Goal: Task Accomplishment & Management: Manage account settings

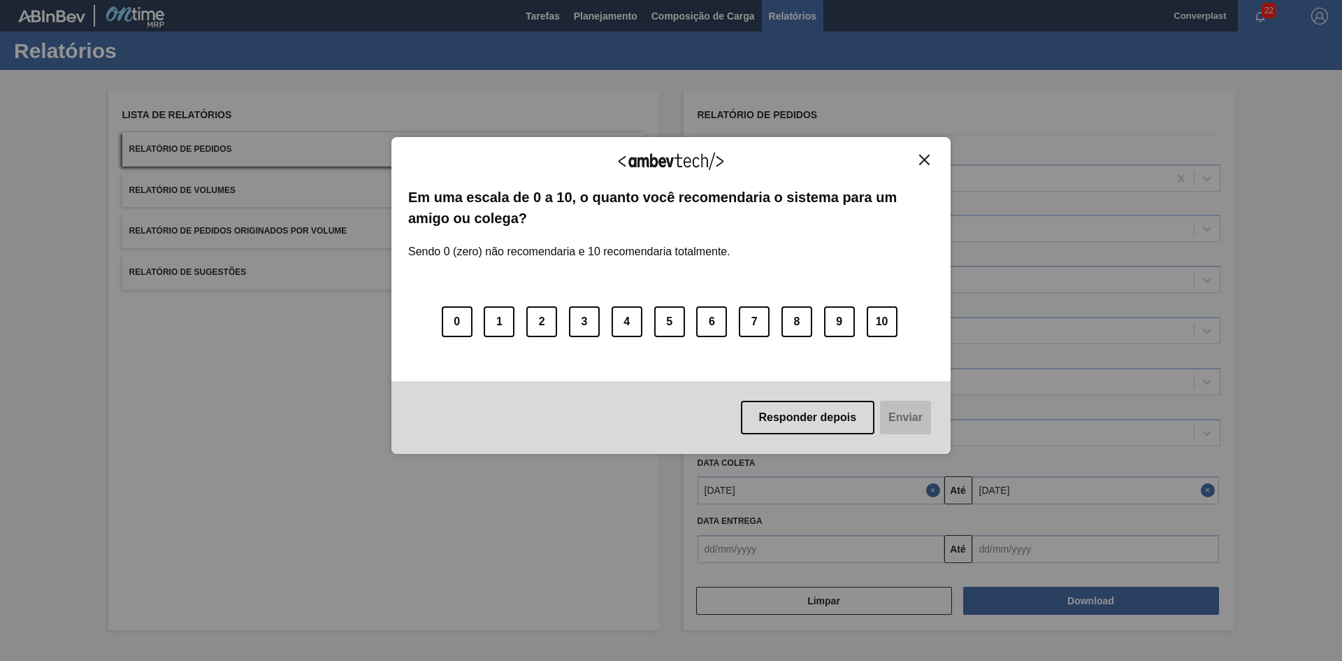
click at [924, 166] on div "Agradecemos seu feedback!" at bounding box center [671, 170] width 526 height 33
click at [924, 156] on img "Close" at bounding box center [924, 159] width 10 height 10
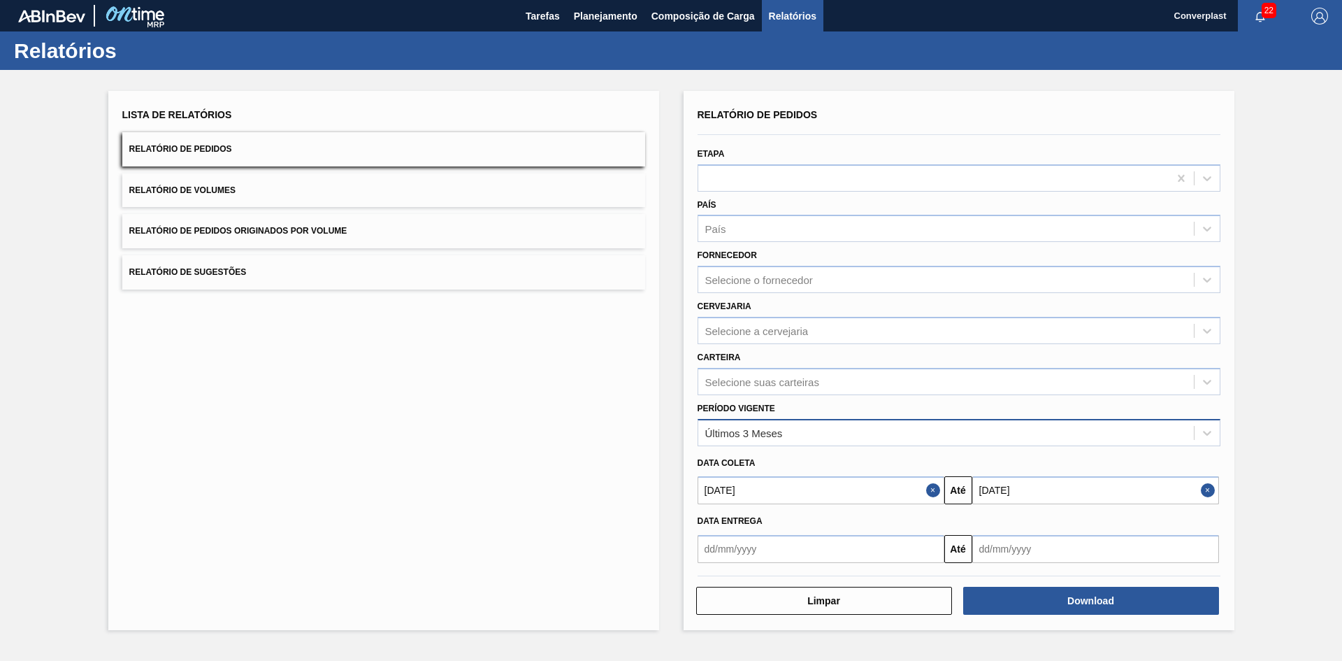
click at [837, 421] on div "Últimos 3 Meses" at bounding box center [959, 432] width 523 height 27
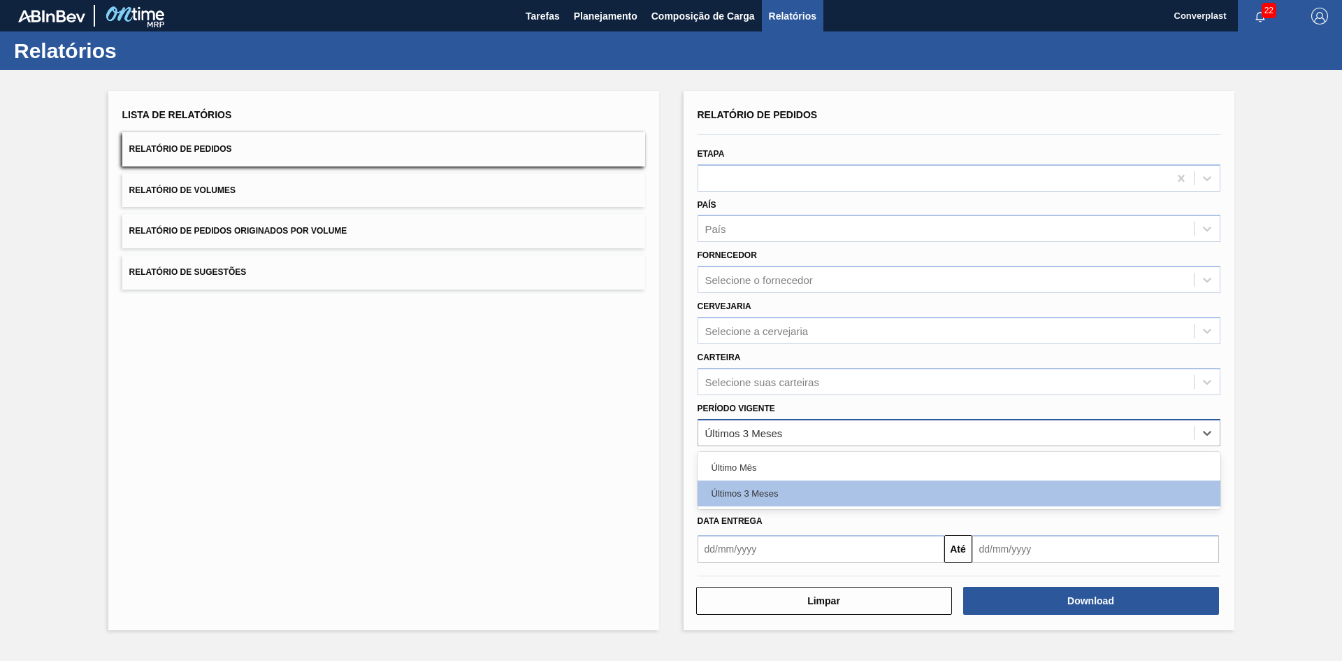
click at [855, 422] on div "Últimos 3 Meses" at bounding box center [946, 432] width 496 height 20
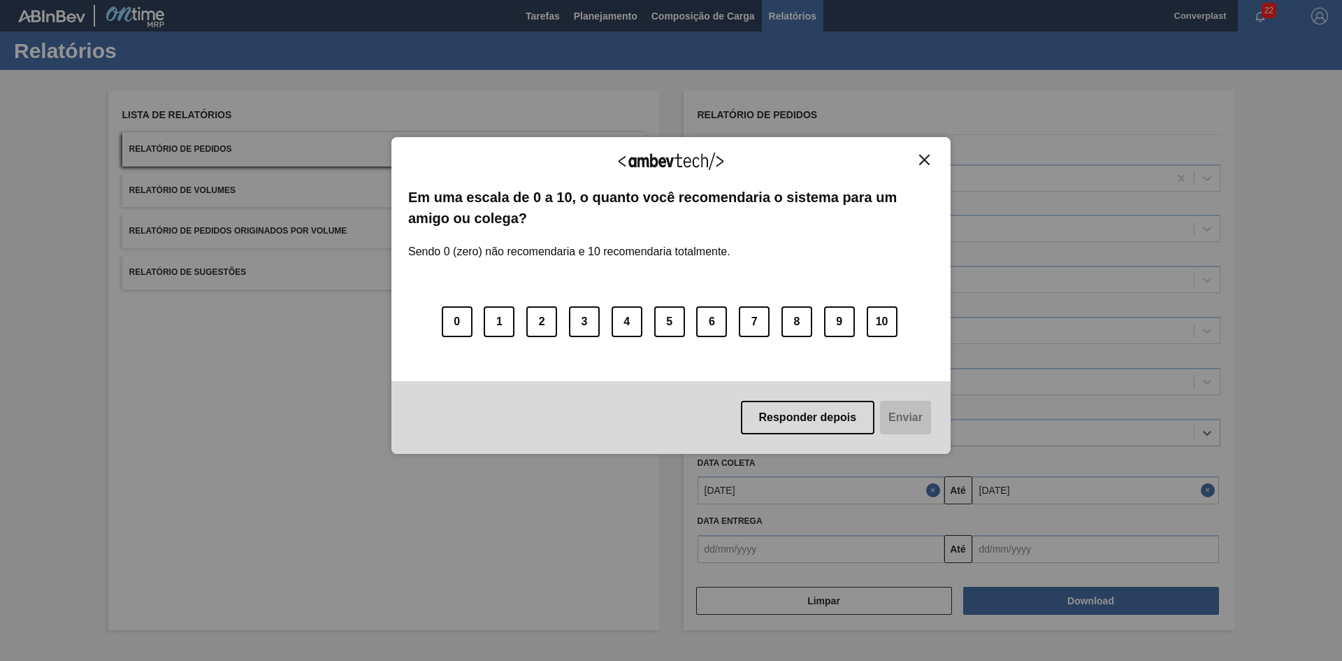
click at [926, 167] on div "Agradecemos seu feedback!" at bounding box center [671, 170] width 526 height 33
click at [925, 161] on img "Close" at bounding box center [924, 159] width 10 height 10
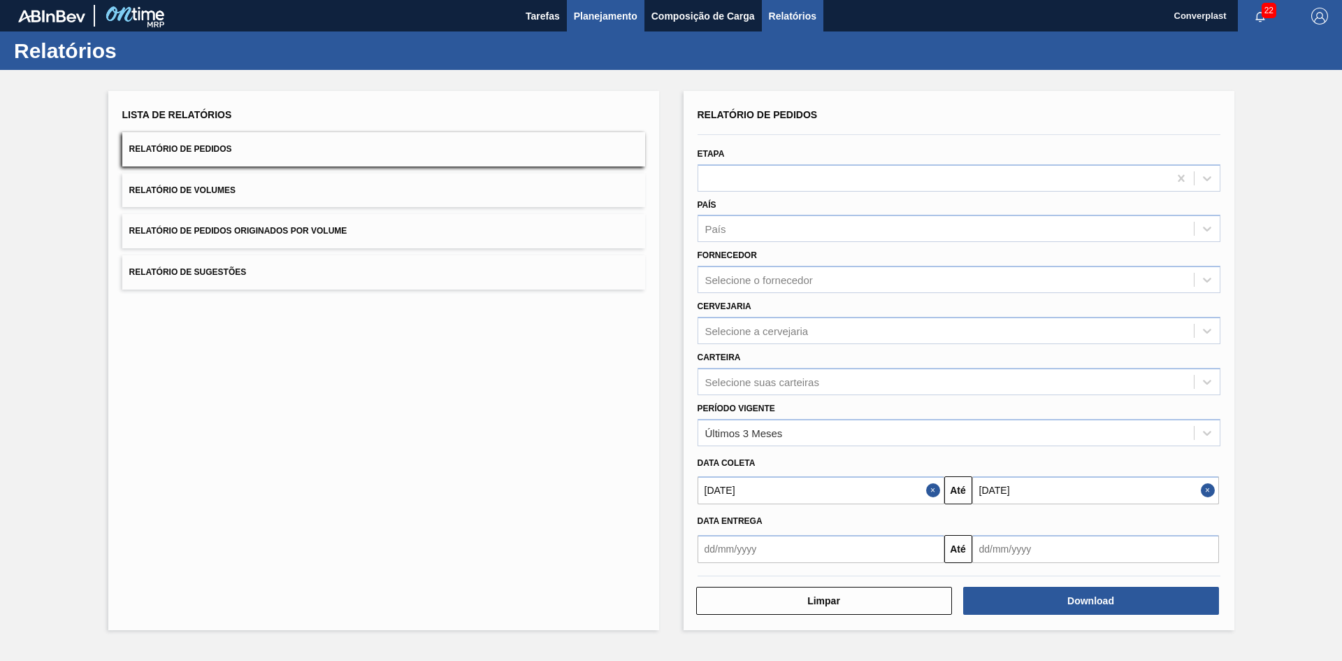
click at [607, 18] on span "Planejamento" at bounding box center [606, 16] width 64 height 17
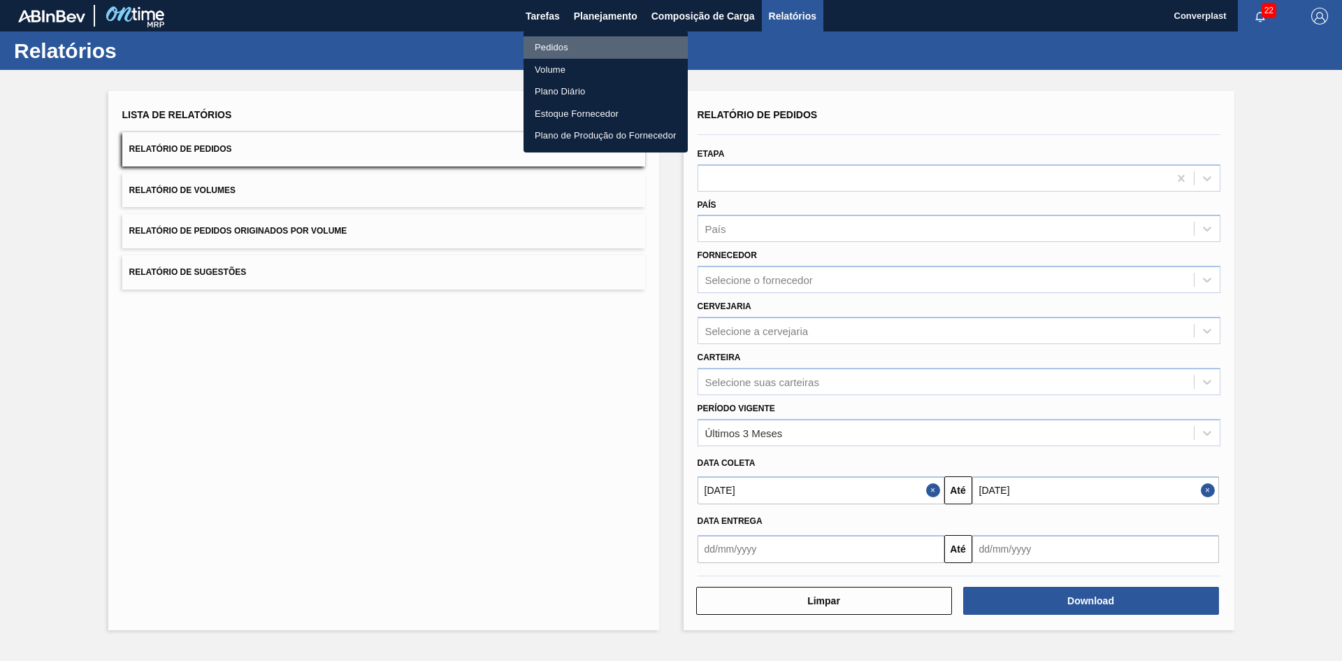
click at [563, 50] on li "Pedidos" at bounding box center [606, 47] width 164 height 22
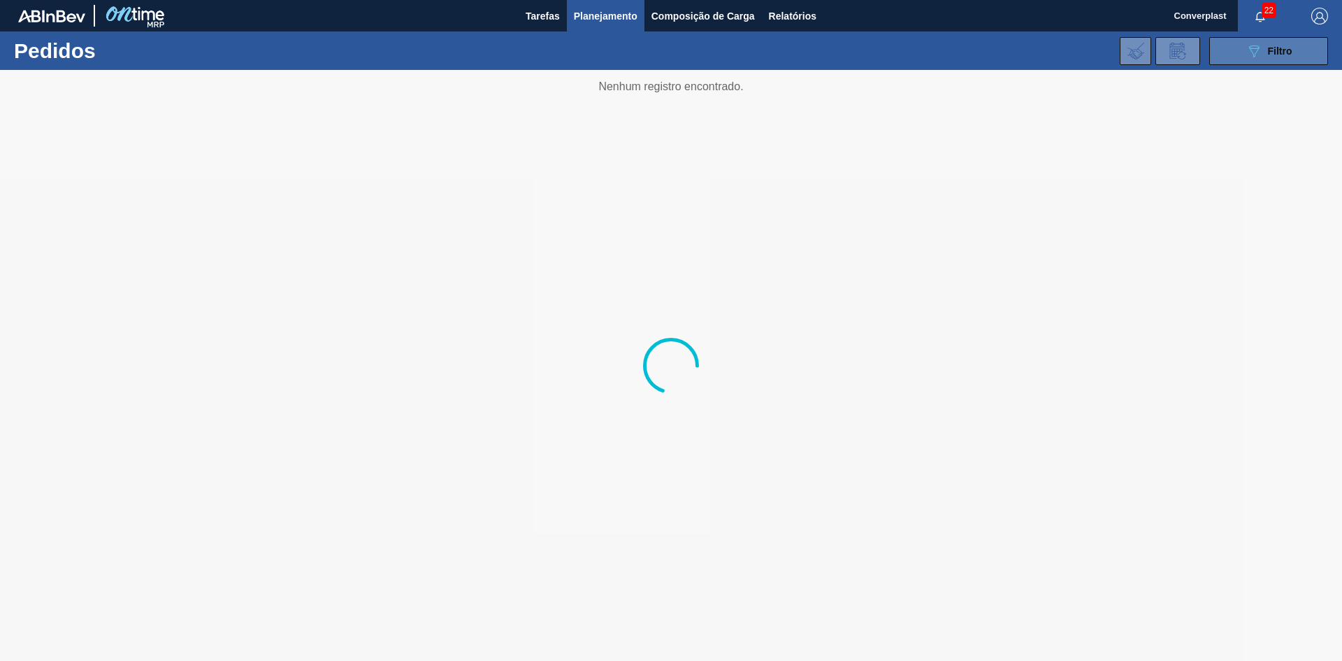
click at [1273, 56] on span "Filtro" at bounding box center [1280, 50] width 24 height 11
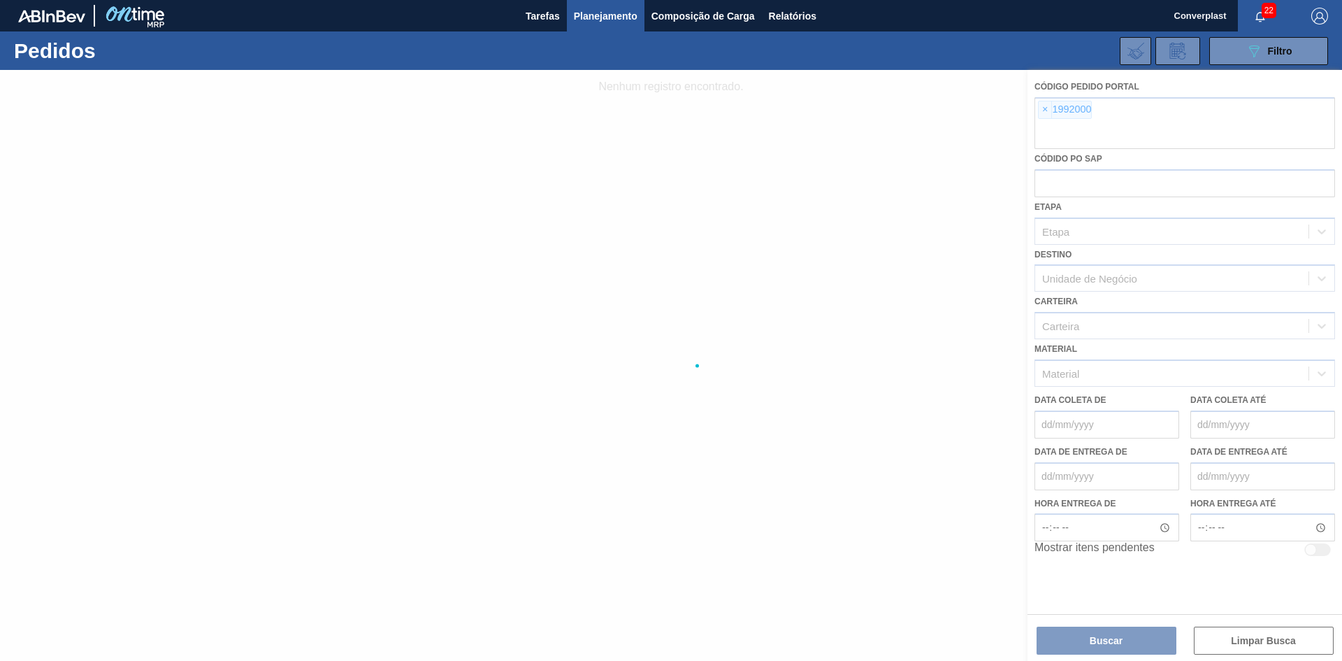
click at [1044, 111] on div at bounding box center [671, 365] width 1342 height 591
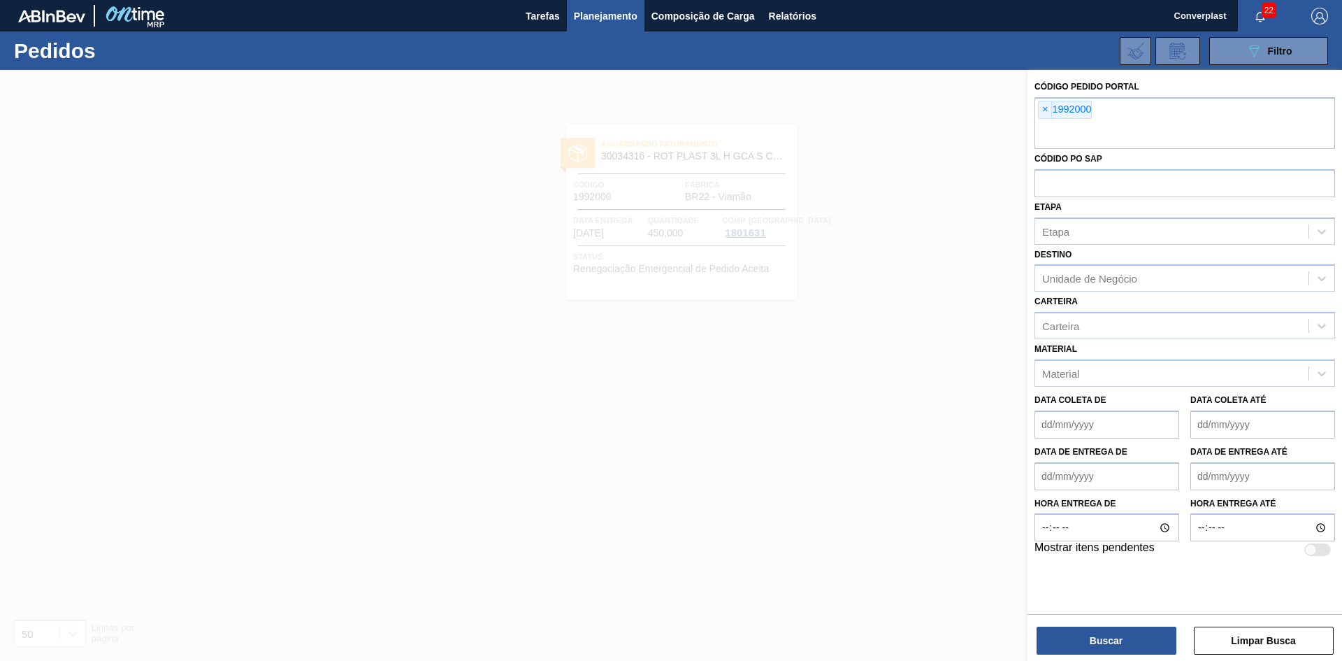
click at [1044, 111] on span "×" at bounding box center [1045, 109] width 13 height 17
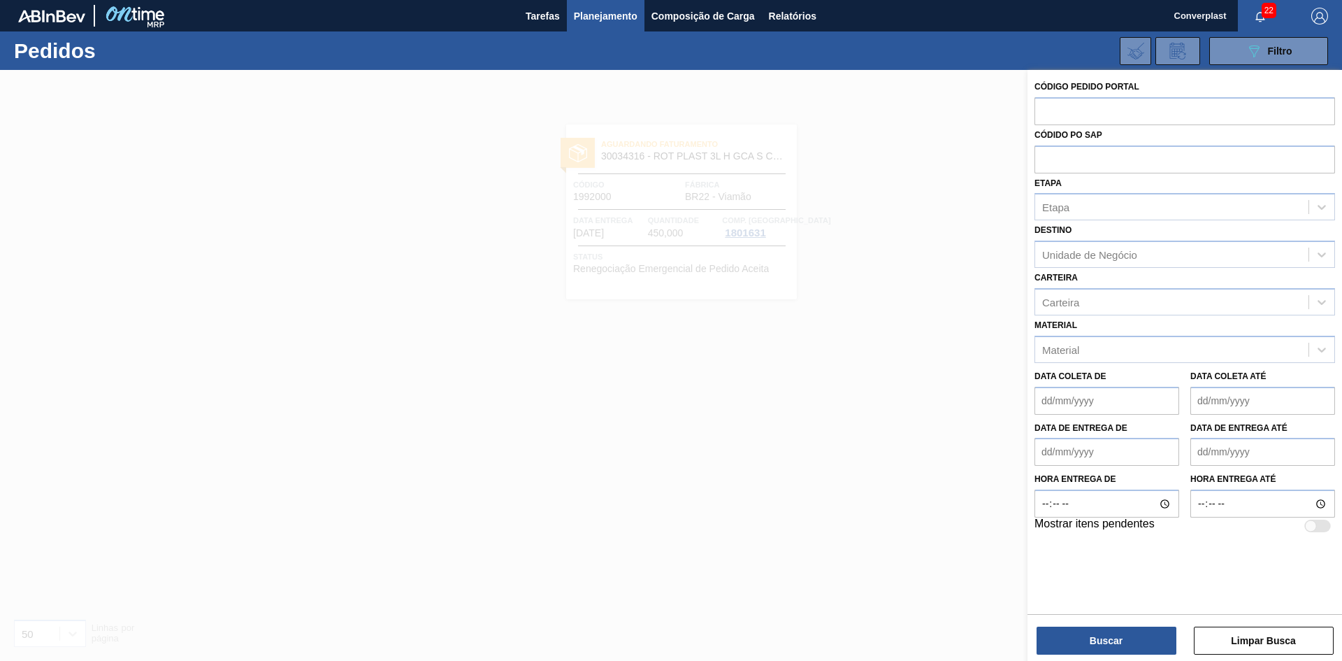
paste input "1992000"
type input "1992000"
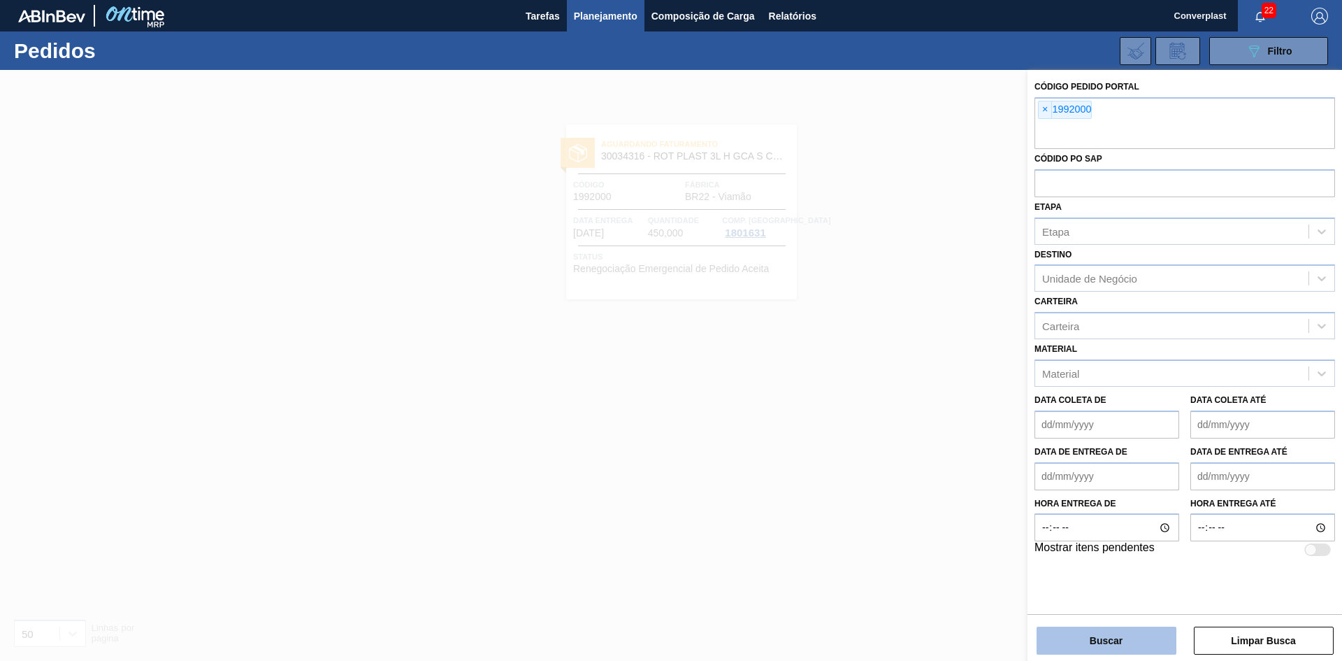
click at [1096, 628] on button "Buscar" at bounding box center [1107, 640] width 140 height 28
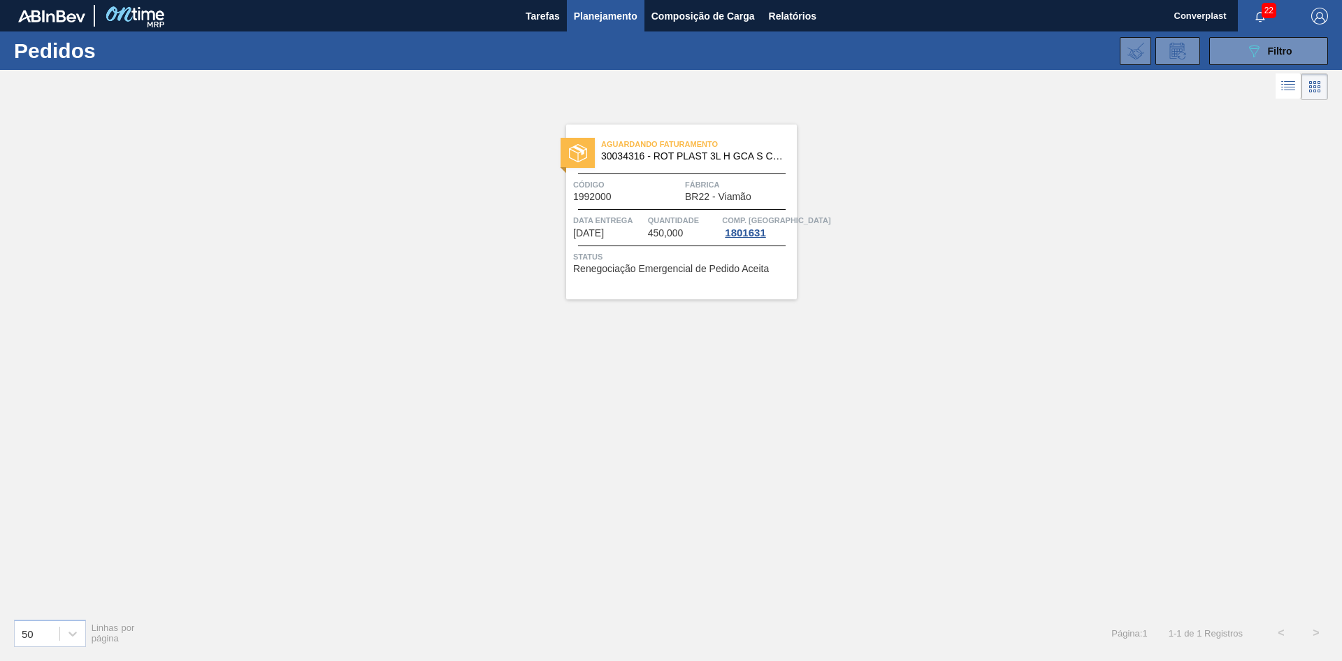
click at [673, 182] on span "Código" at bounding box center [627, 185] width 108 height 14
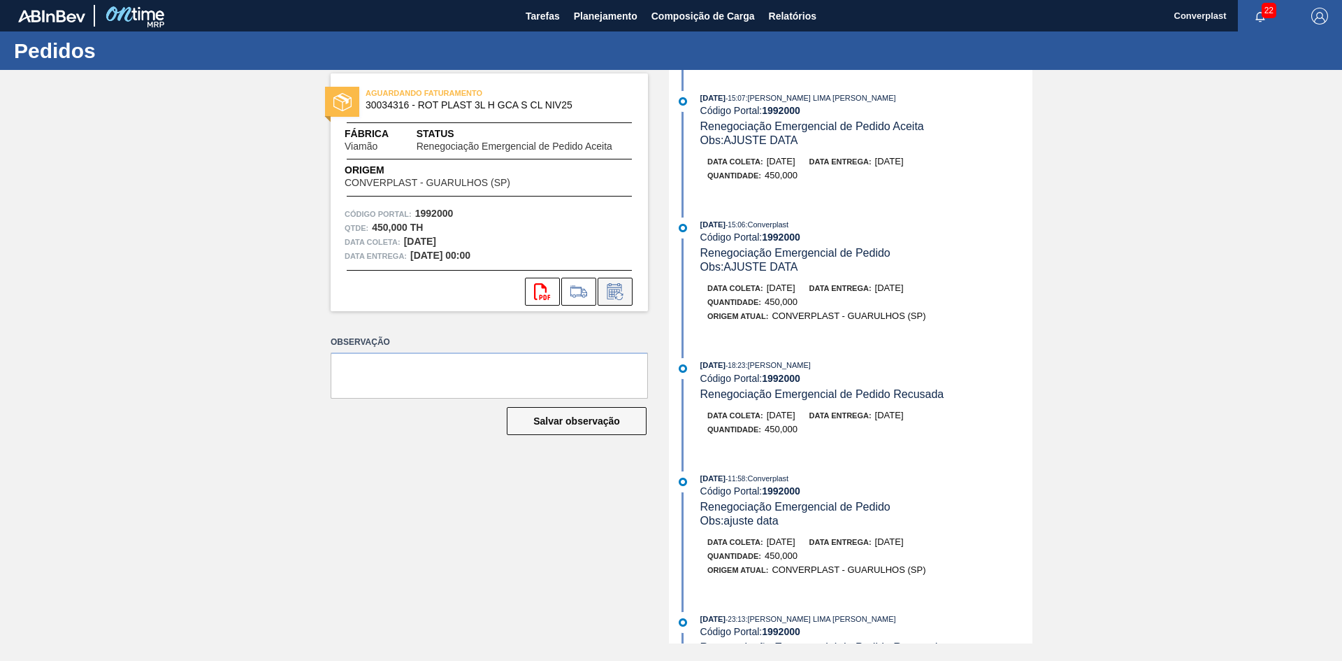
click at [612, 289] on icon at bounding box center [614, 293] width 10 height 8
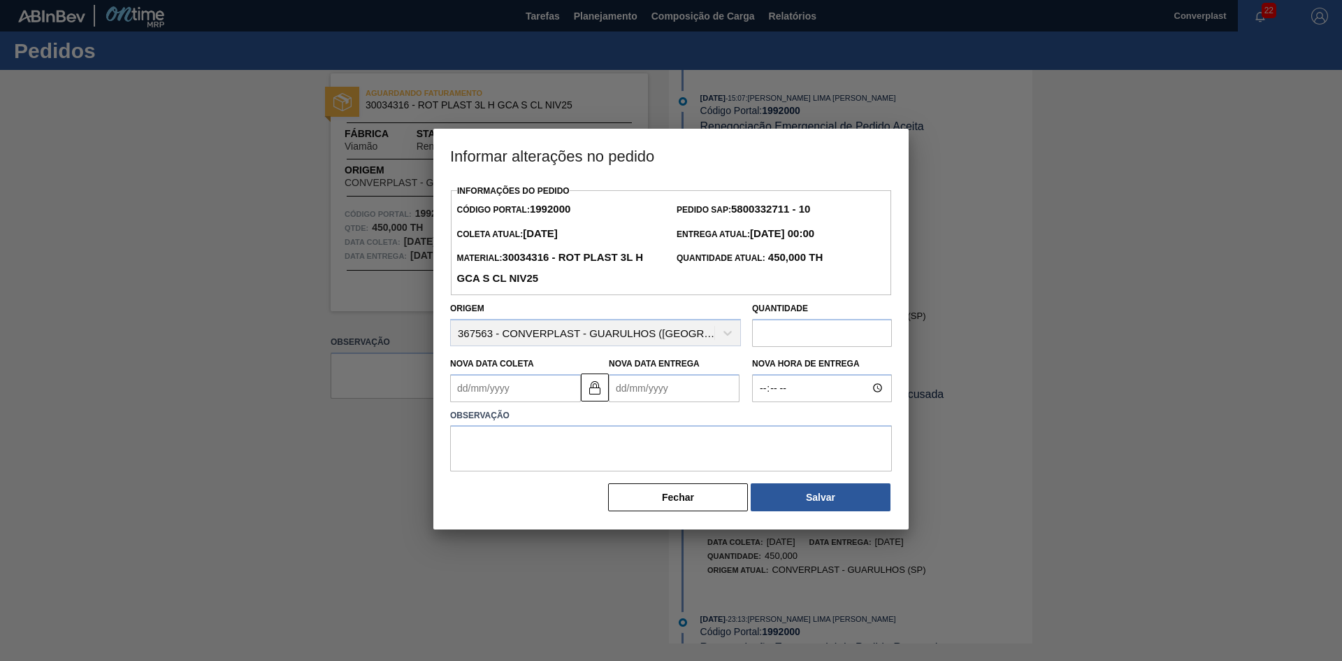
click at [787, 323] on input "text" at bounding box center [822, 333] width 140 height 28
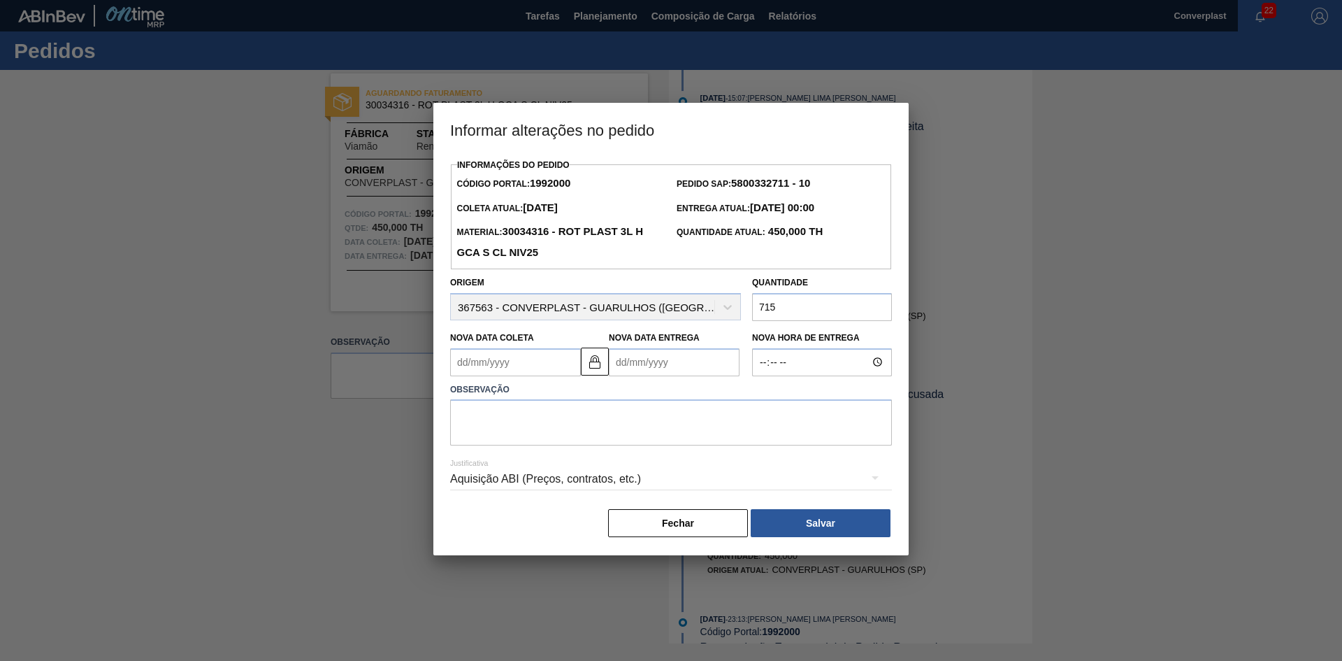
type input "715"
click at [598, 435] on textarea at bounding box center [671, 422] width 442 height 46
type textarea "ajuste quantidade"
click at [861, 531] on button "Salvar" at bounding box center [821, 523] width 140 height 28
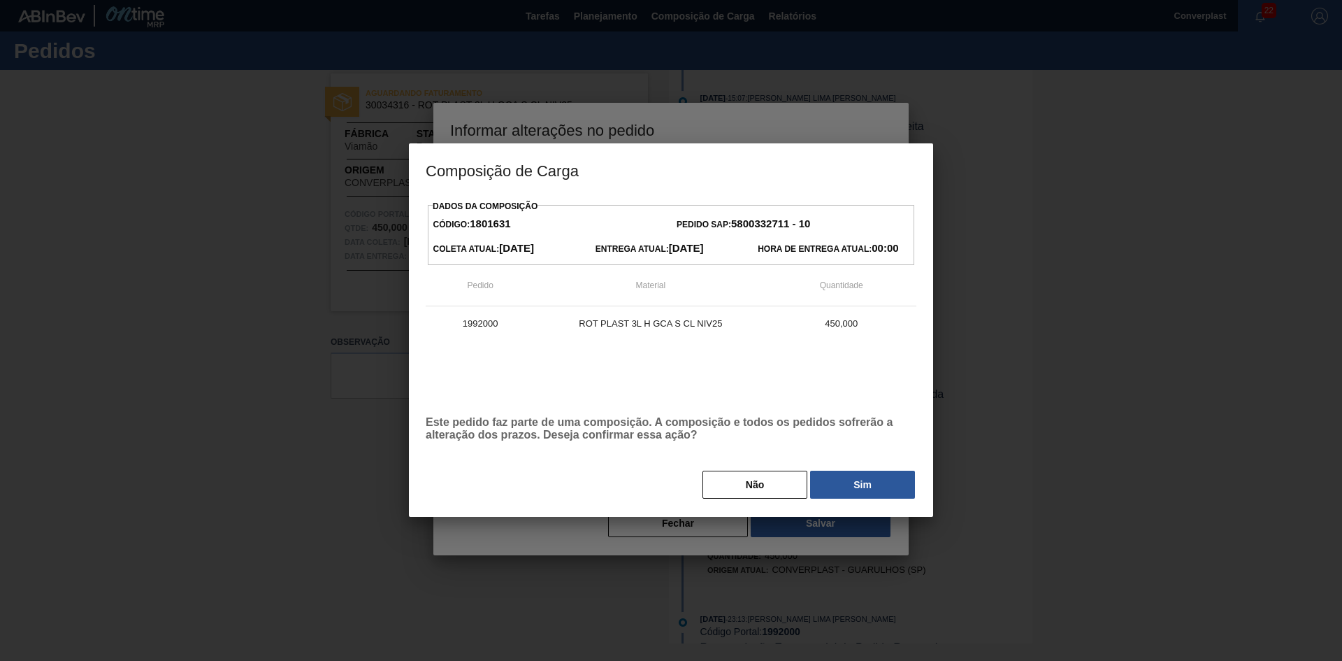
click at [861, 495] on button "Sim" at bounding box center [862, 484] width 105 height 28
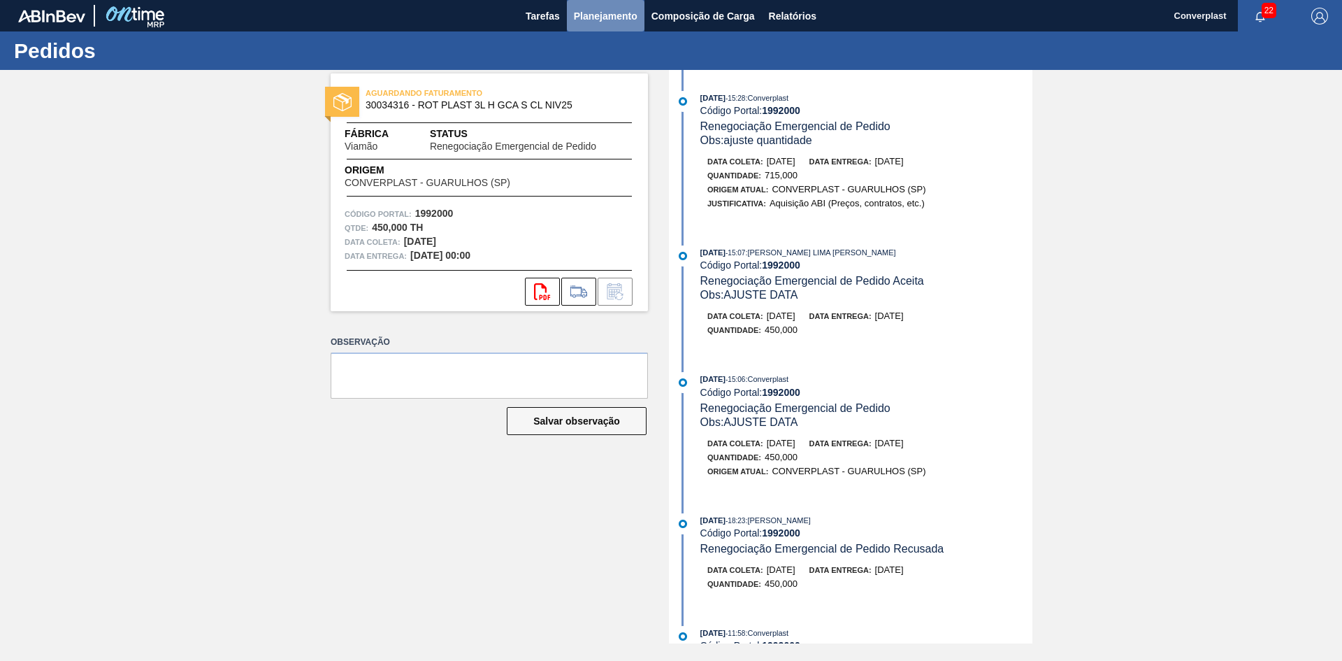
click at [586, 13] on span "Planejamento" at bounding box center [606, 16] width 64 height 17
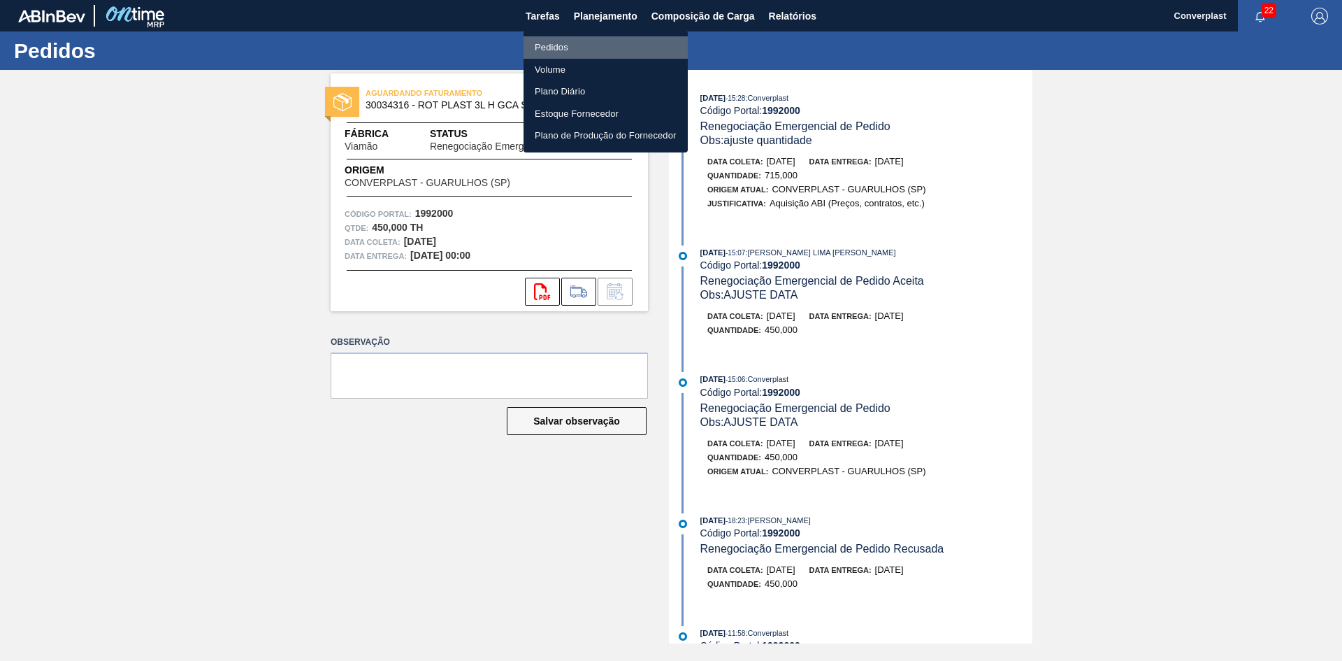
click at [583, 43] on li "Pedidos" at bounding box center [606, 47] width 164 height 22
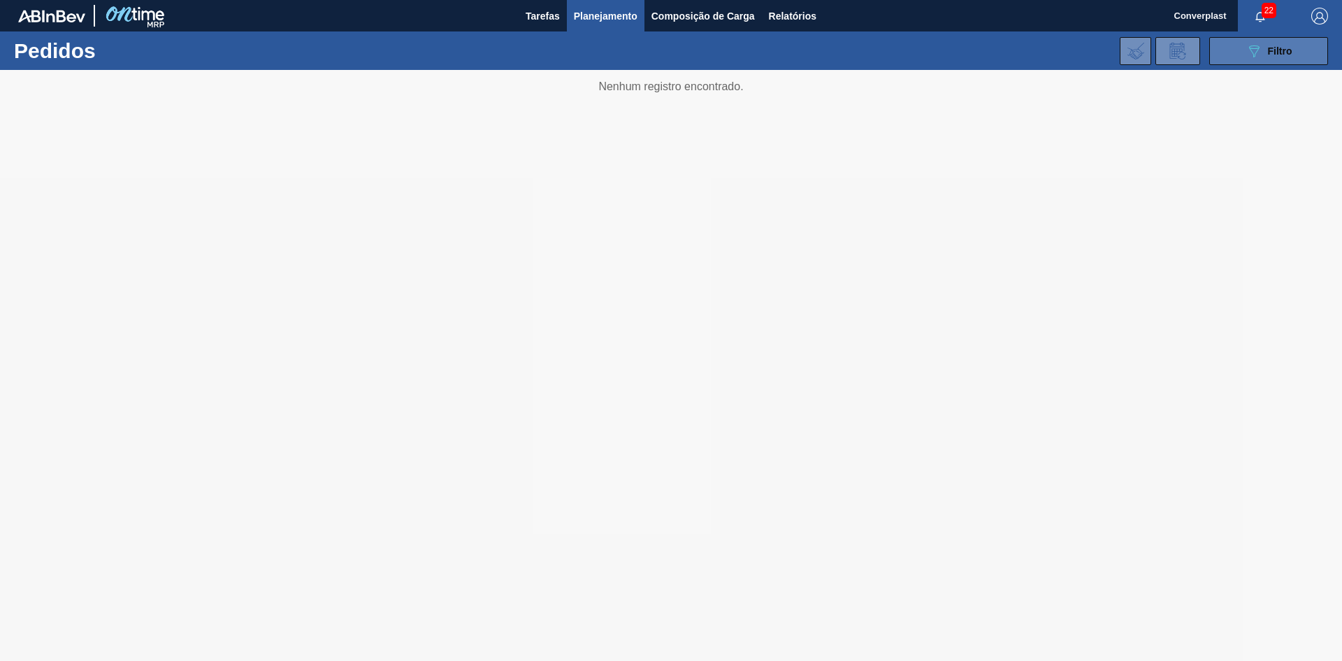
click at [1251, 55] on icon "089F7B8B-B2A5-4AFE-B5C0-19BA573D28AC" at bounding box center [1254, 51] width 17 height 17
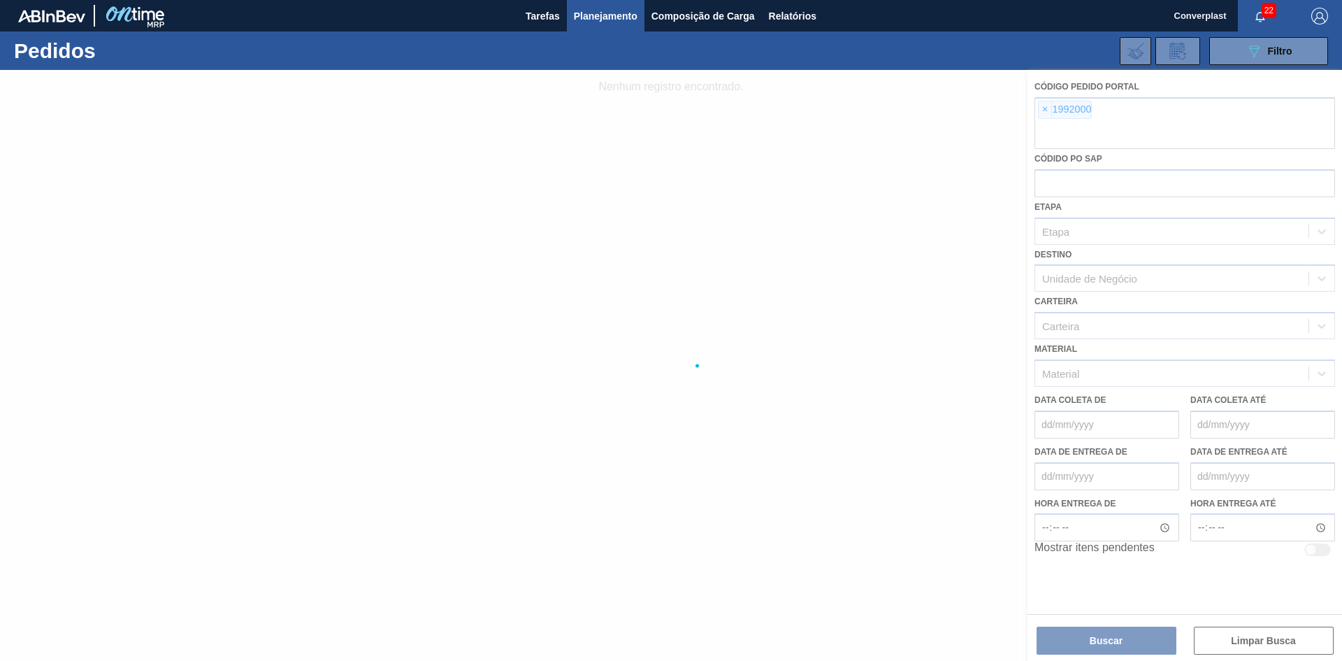
click at [1039, 117] on div at bounding box center [671, 365] width 1342 height 591
click at [1041, 111] on div at bounding box center [671, 365] width 1342 height 591
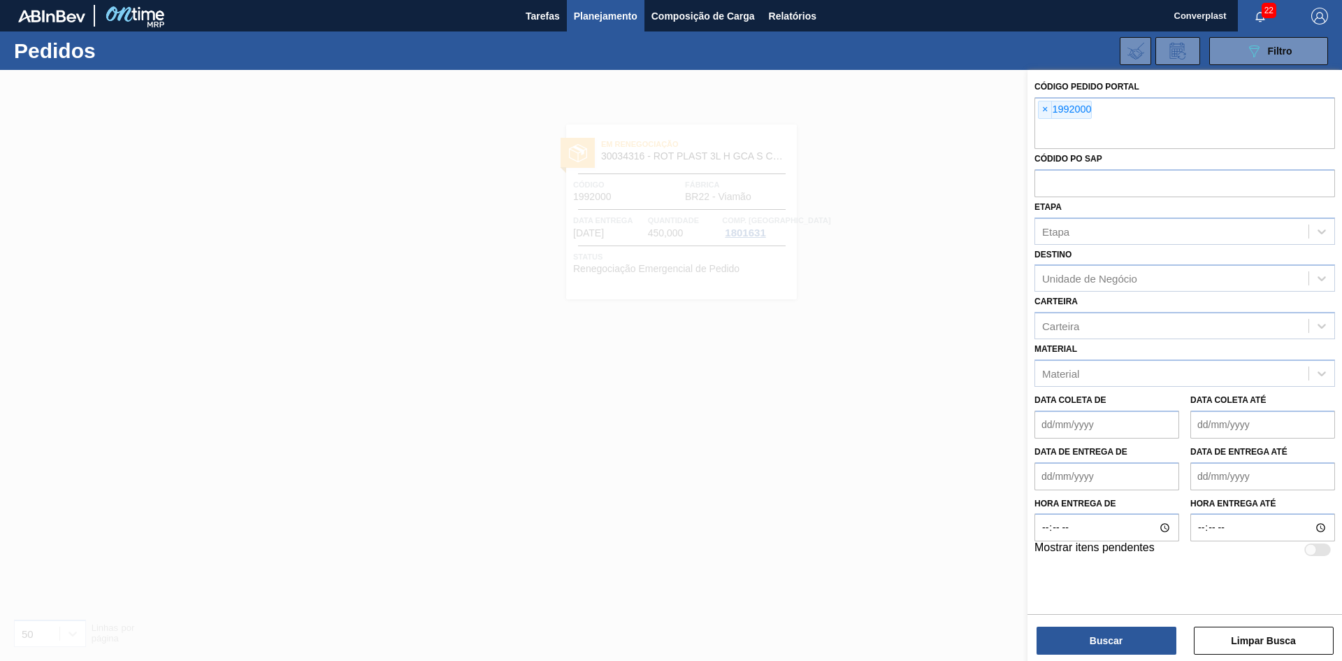
click at [1044, 110] on span "×" at bounding box center [1045, 109] width 13 height 17
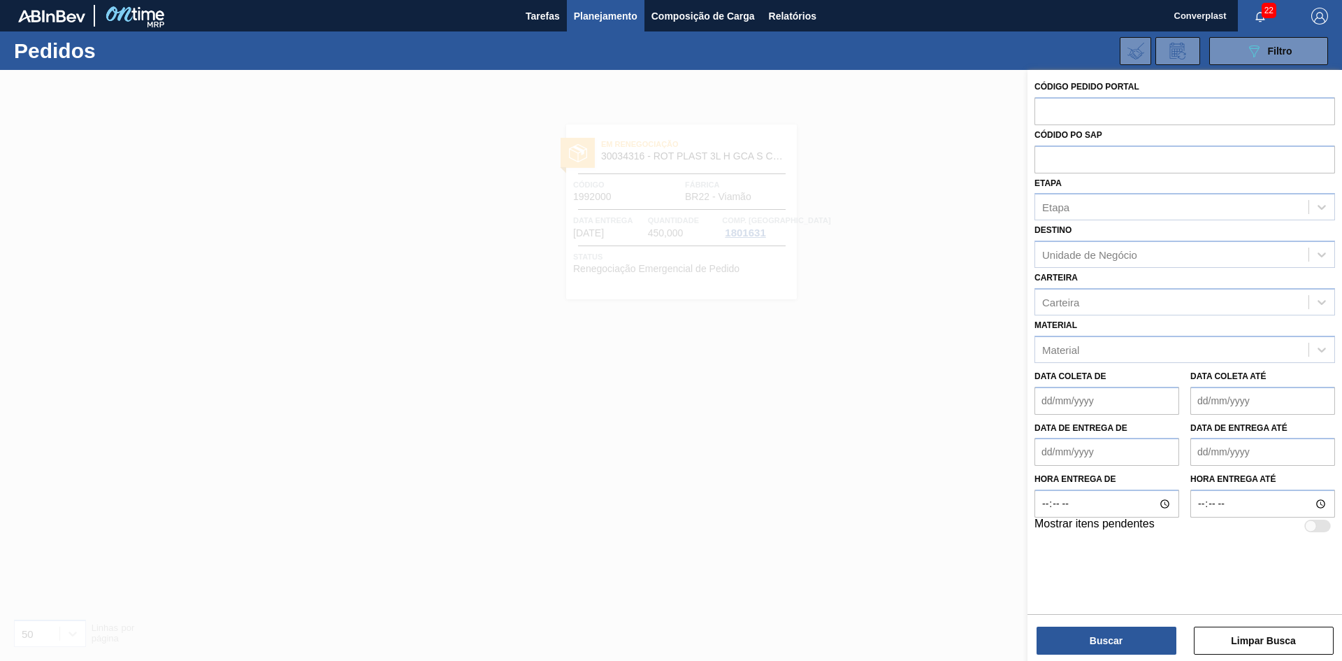
paste input "2028074"
type input "2028074"
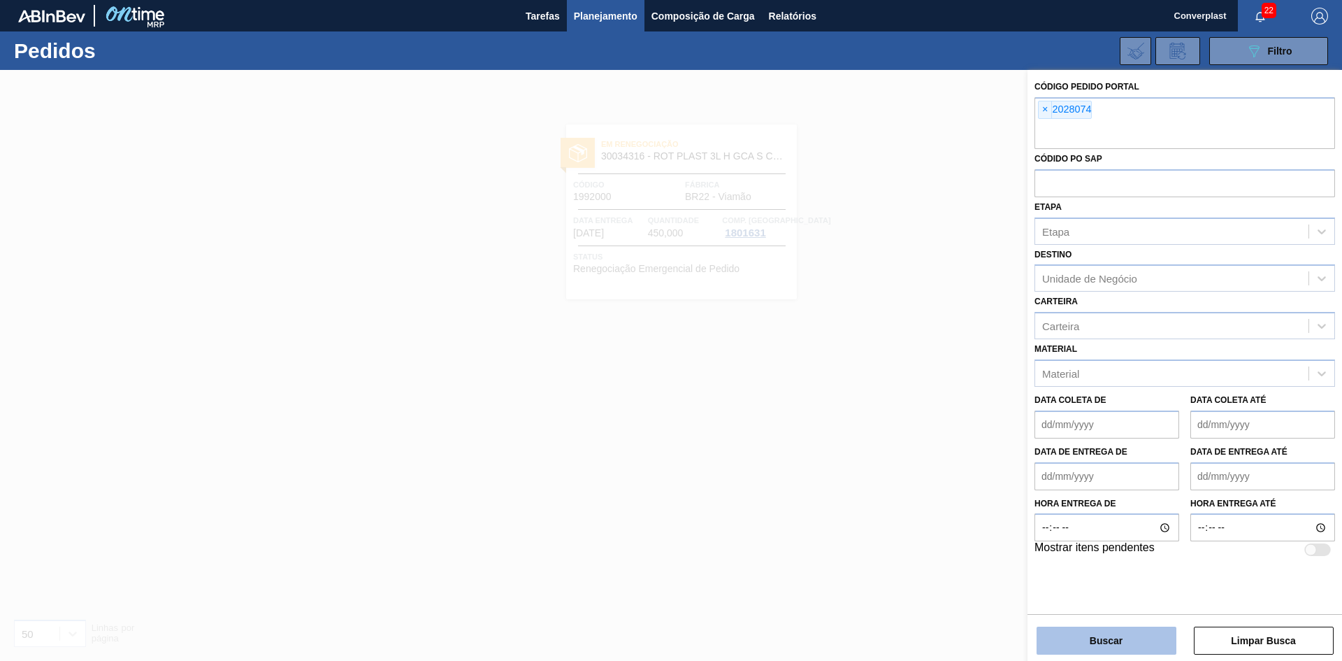
click at [1071, 648] on button "Buscar" at bounding box center [1107, 640] width 140 height 28
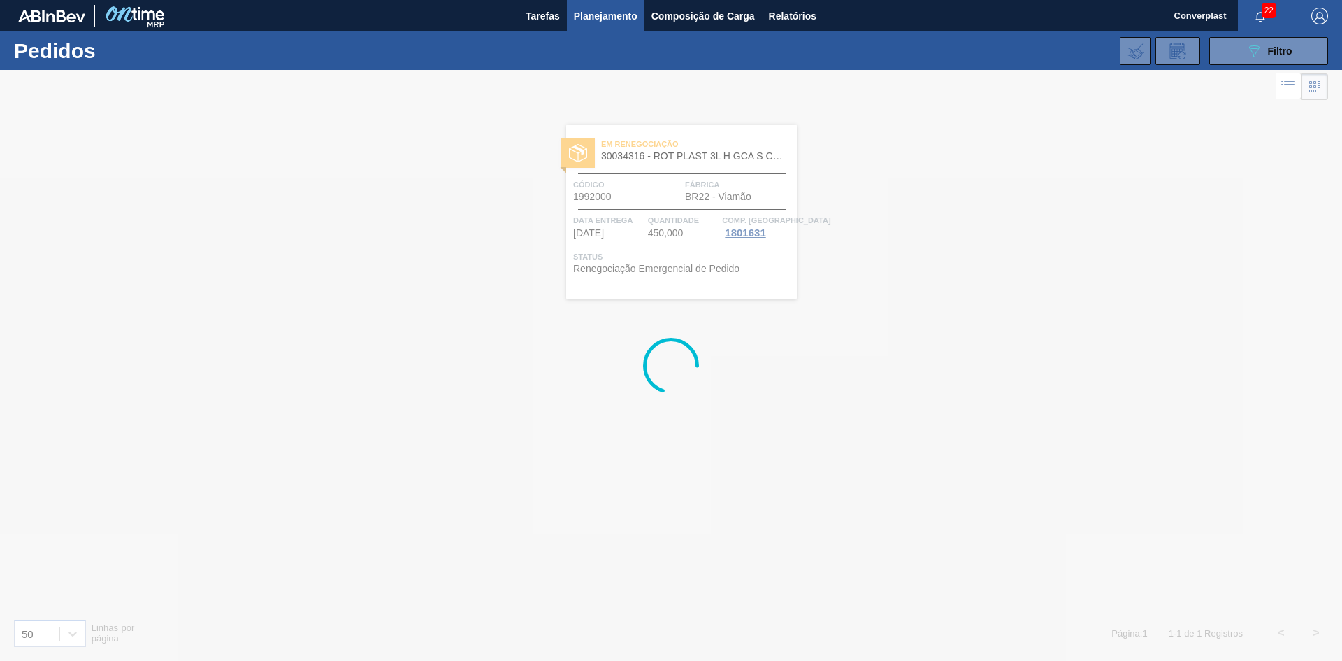
click at [341, 596] on div at bounding box center [671, 365] width 1342 height 591
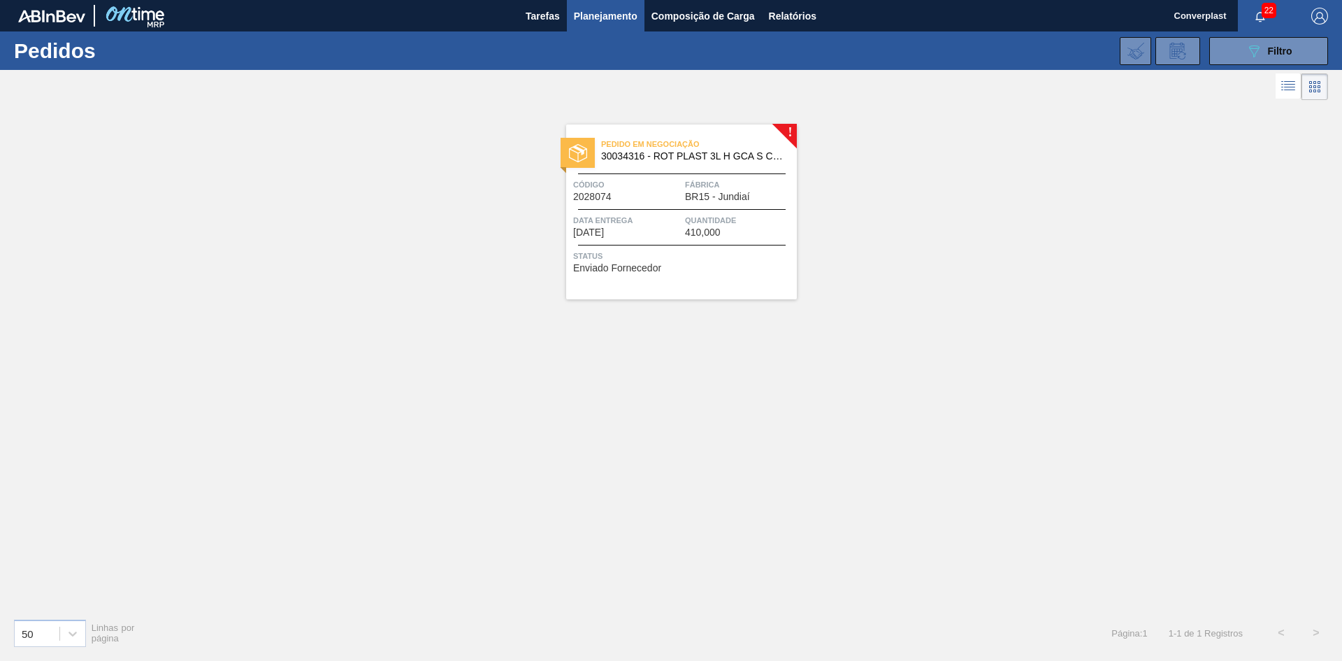
click at [647, 176] on div "Pedido em Negociação 30034316 - ROT PLAST 3L H GCA S CL NIV25 Código 2028074 Fá…" at bounding box center [681, 211] width 231 height 175
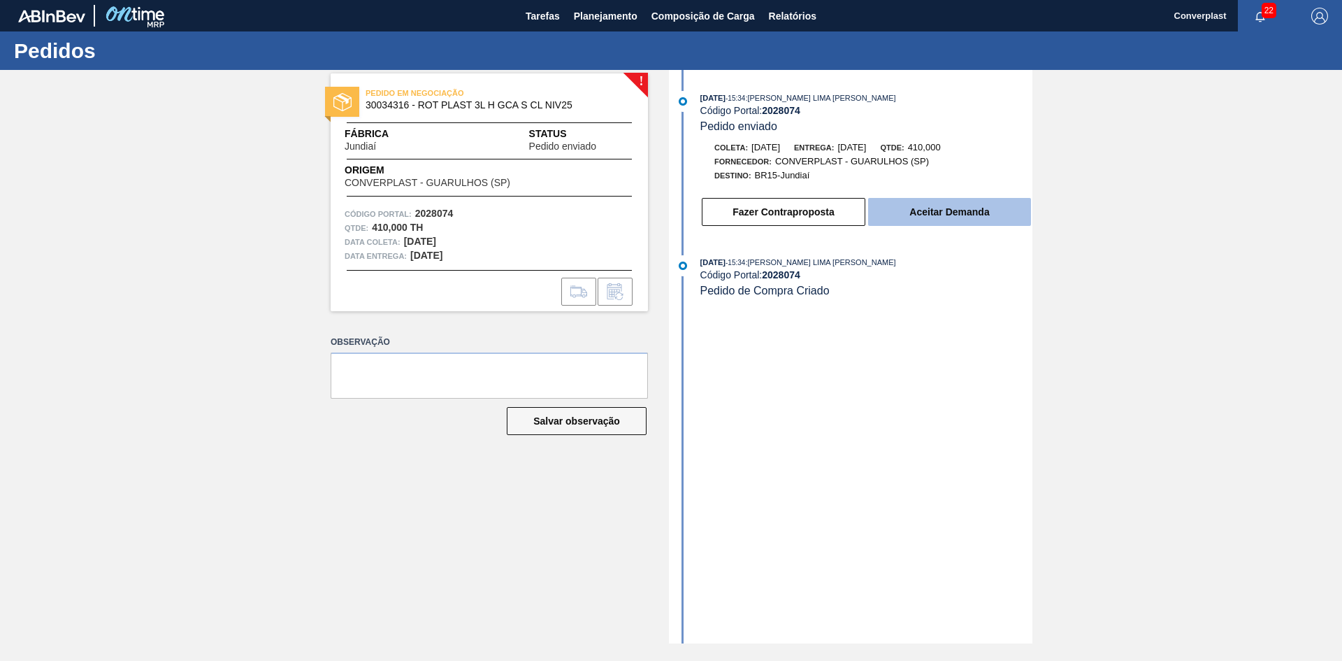
click at [912, 217] on button "Aceitar Demanda" at bounding box center [949, 212] width 163 height 28
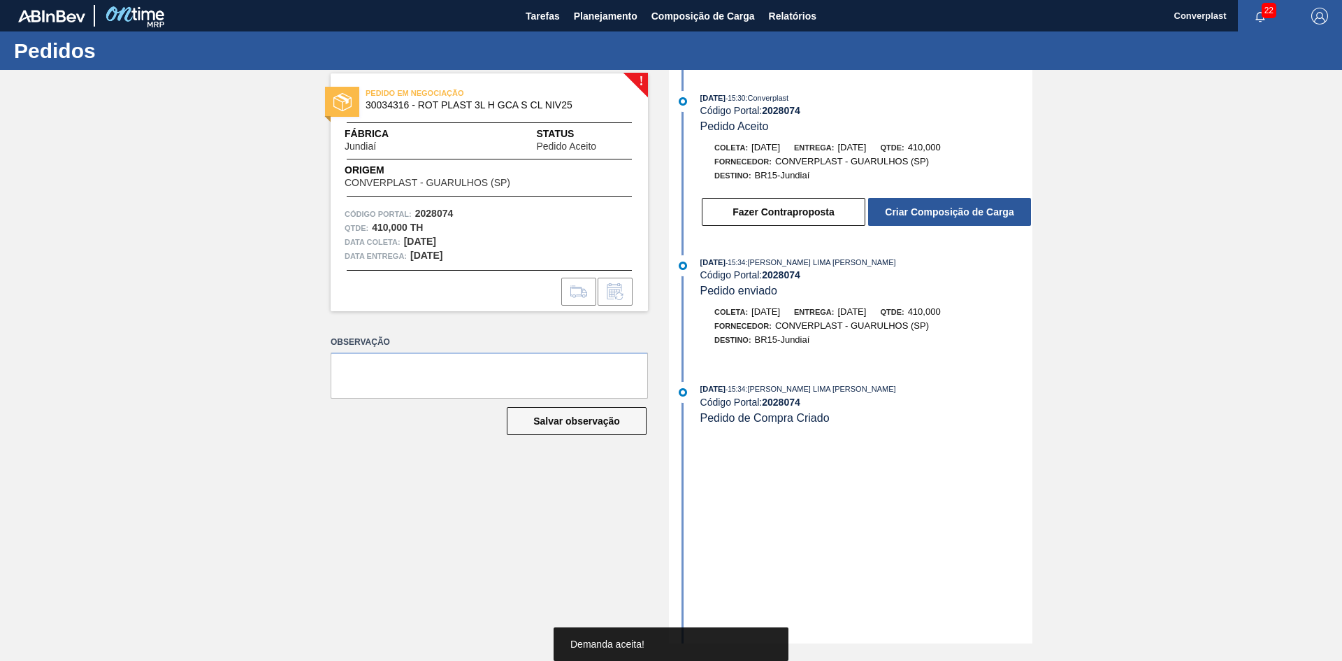
click at [912, 217] on button "Criar Composição de Carga" at bounding box center [949, 212] width 163 height 28
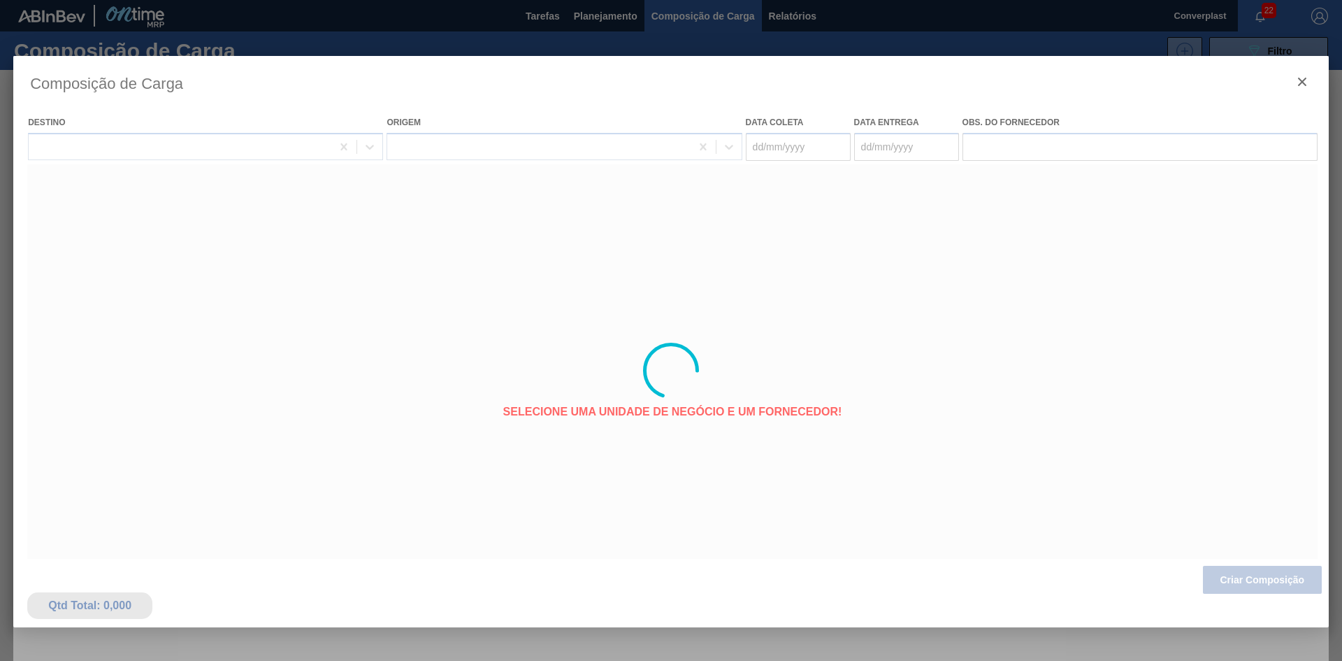
type coleta "[DATE]"
type entrega "[DATE]"
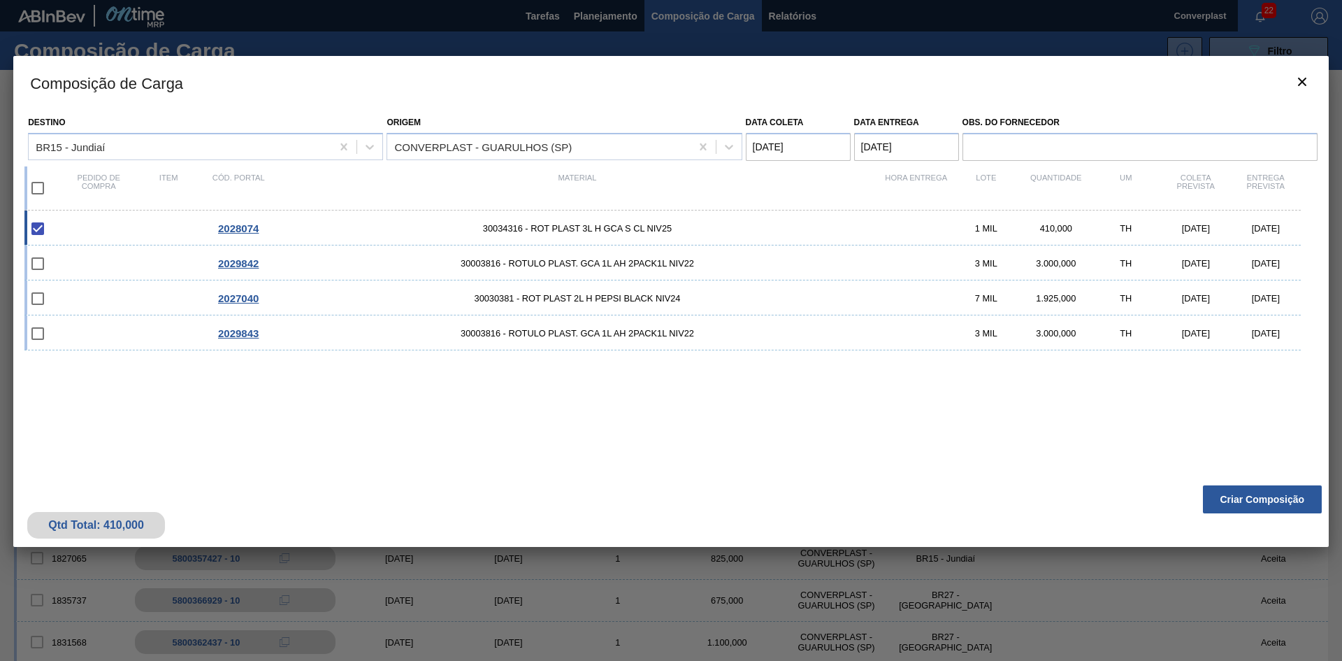
click at [1253, 503] on button "Criar Composição" at bounding box center [1262, 499] width 119 height 28
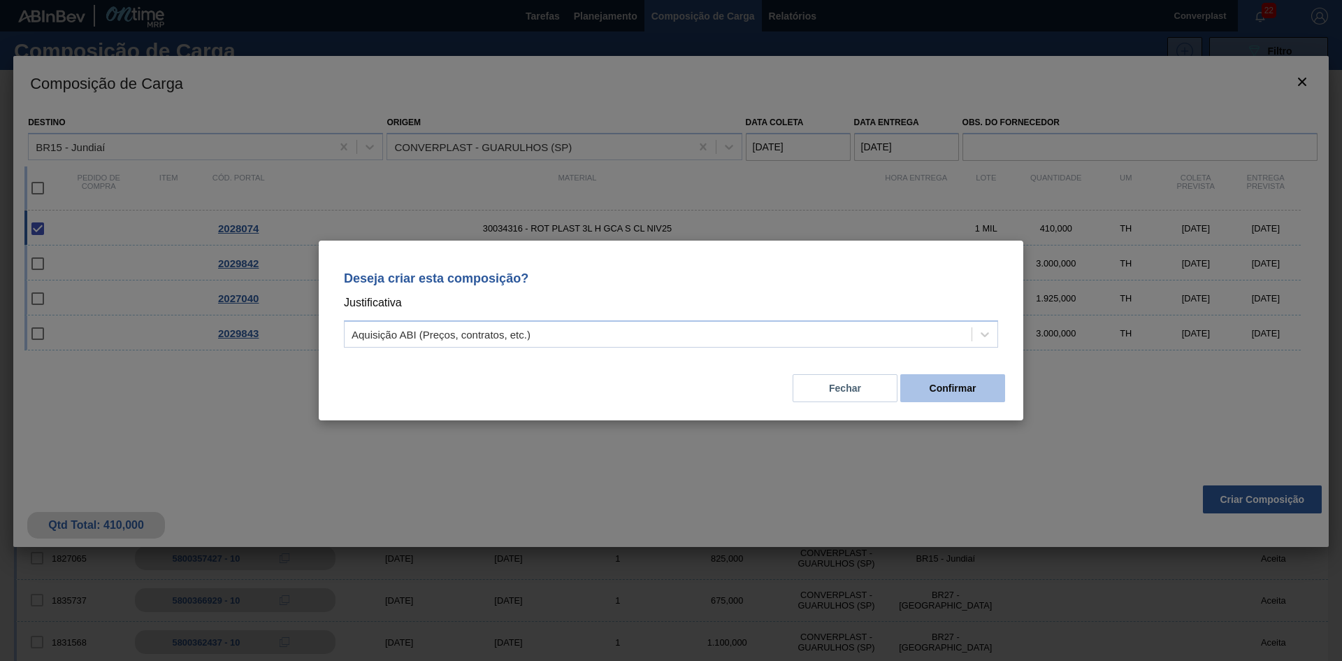
click at [980, 398] on button "Confirmar" at bounding box center [952, 388] width 105 height 28
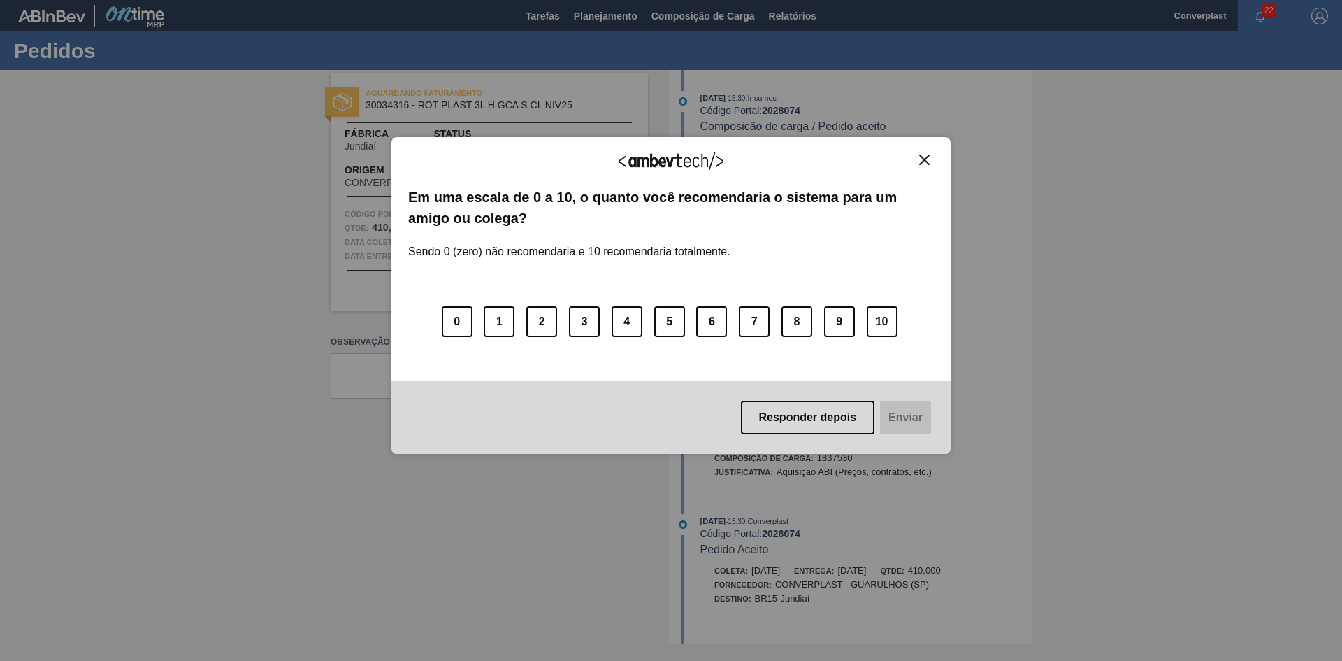
click at [920, 166] on div "Agradecemos seu feedback!" at bounding box center [671, 170] width 526 height 33
click at [923, 157] on img "Close" at bounding box center [924, 159] width 10 height 10
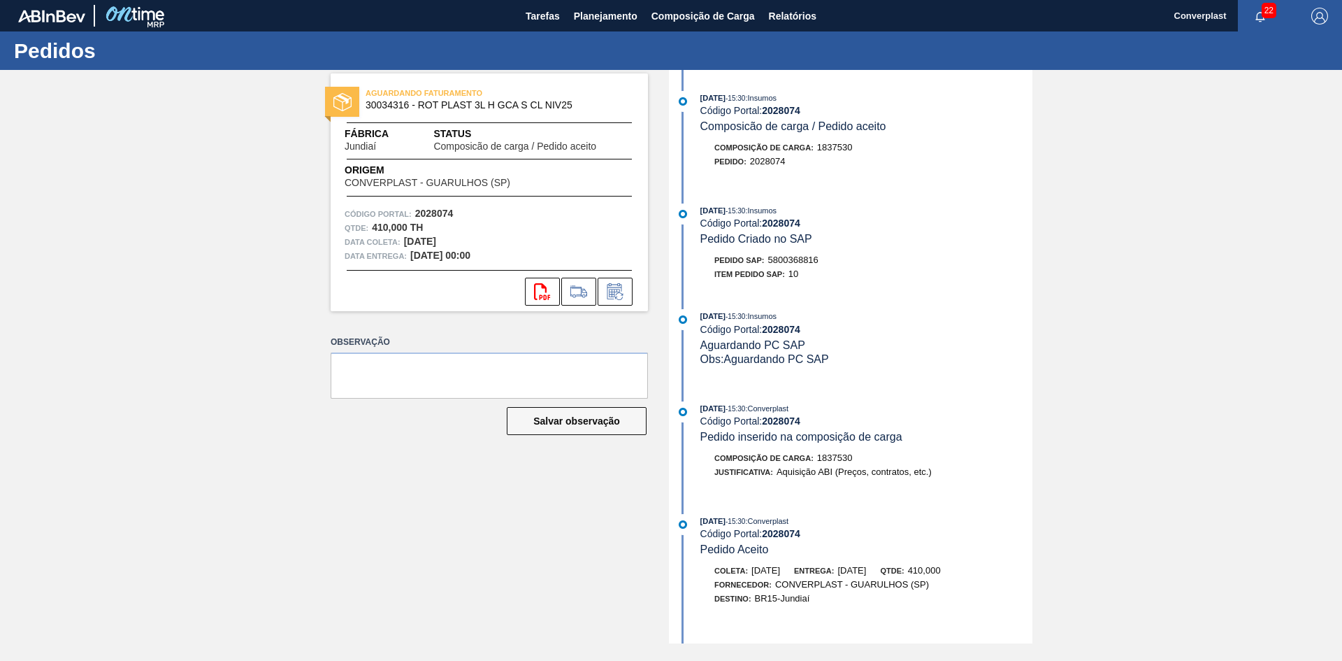
click at [800, 263] on span "5800368816" at bounding box center [793, 259] width 50 height 10
copy span "5800368816"
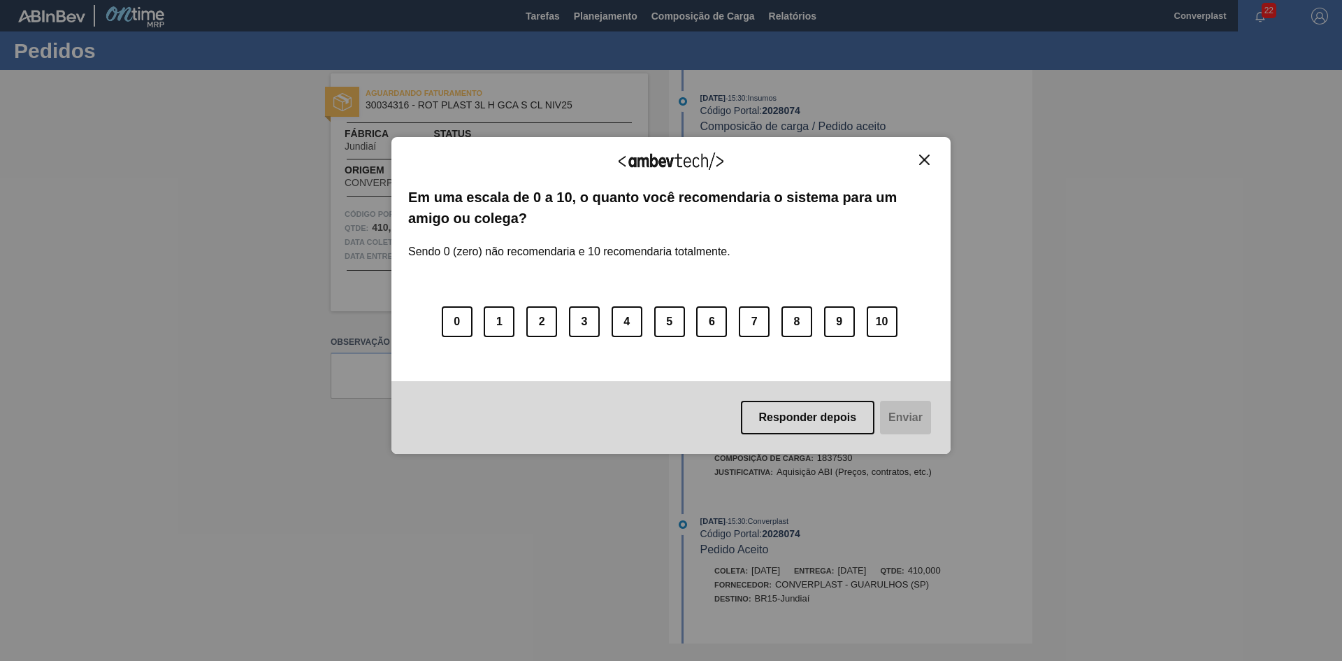
click at [926, 158] on img "Close" at bounding box center [924, 159] width 10 height 10
click at [930, 158] on button "Close" at bounding box center [924, 160] width 19 height 12
